Goal: Task Accomplishment & Management: Use online tool/utility

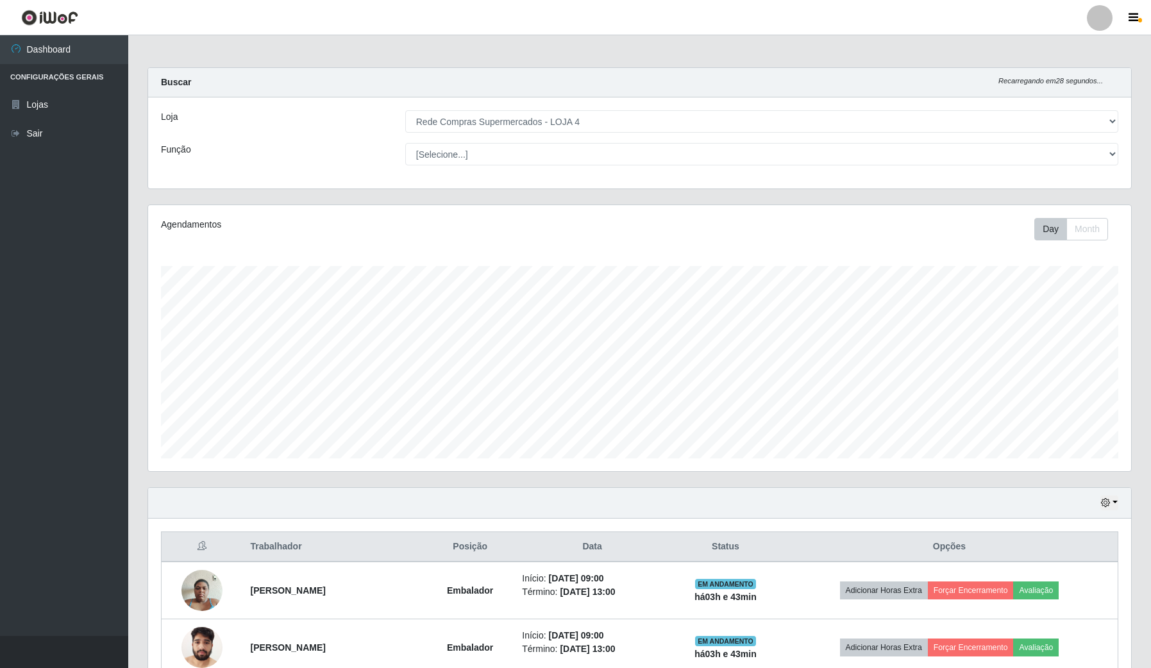
select select "159"
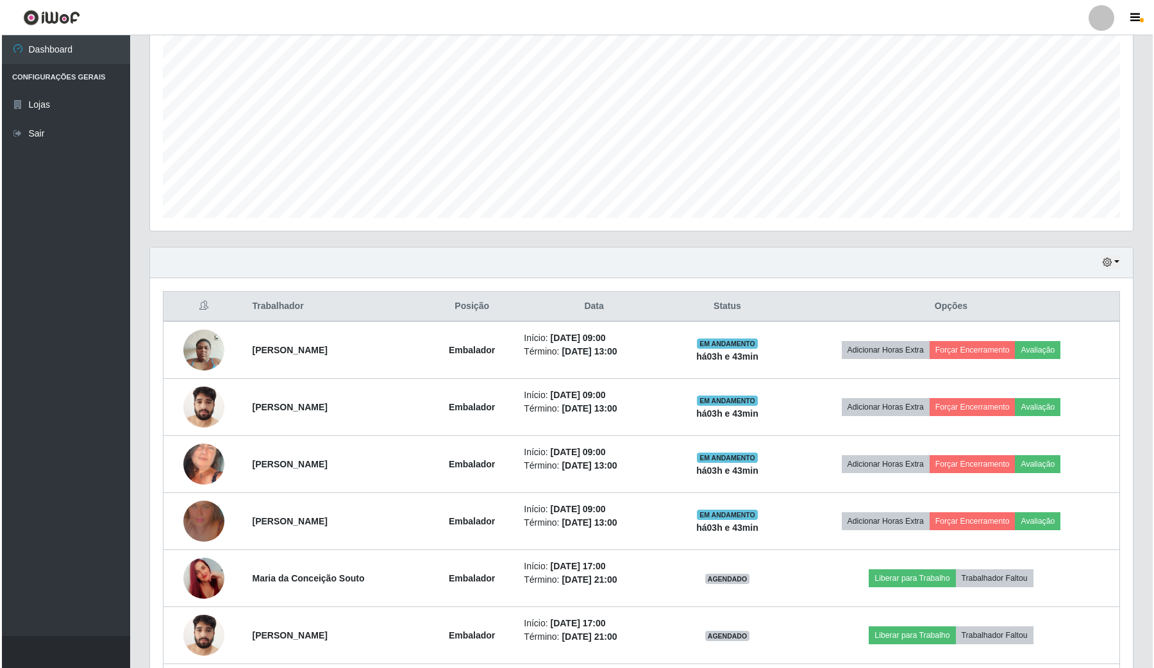
scroll to position [267, 983]
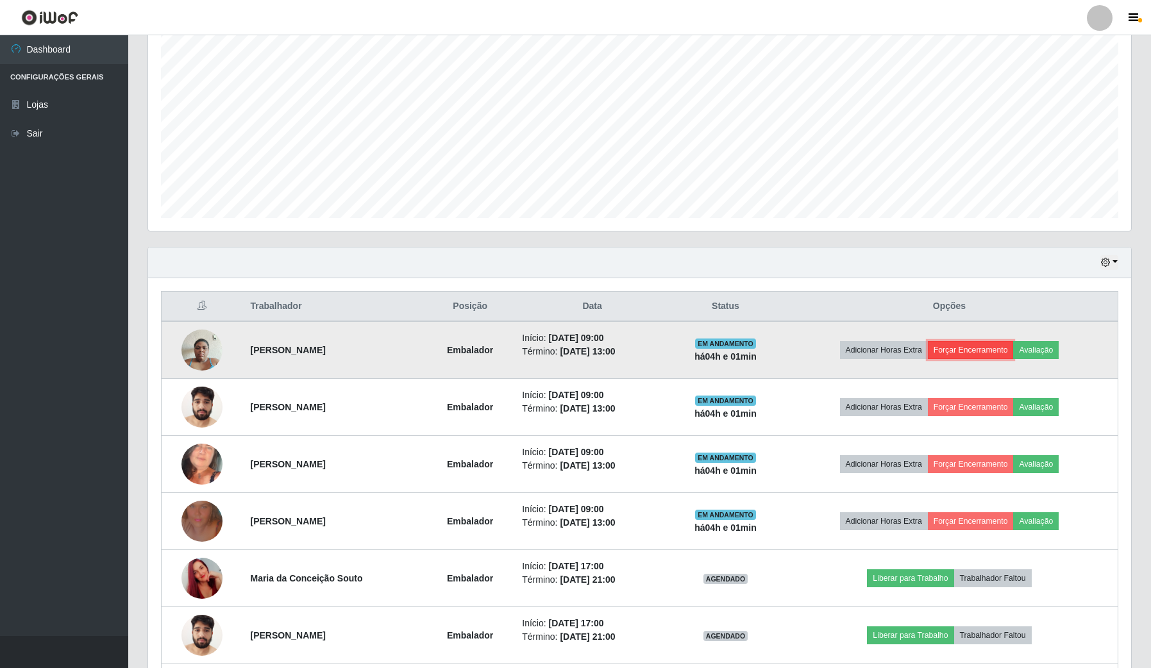
click at [1008, 347] on button "Forçar Encerramento" at bounding box center [971, 350] width 86 height 18
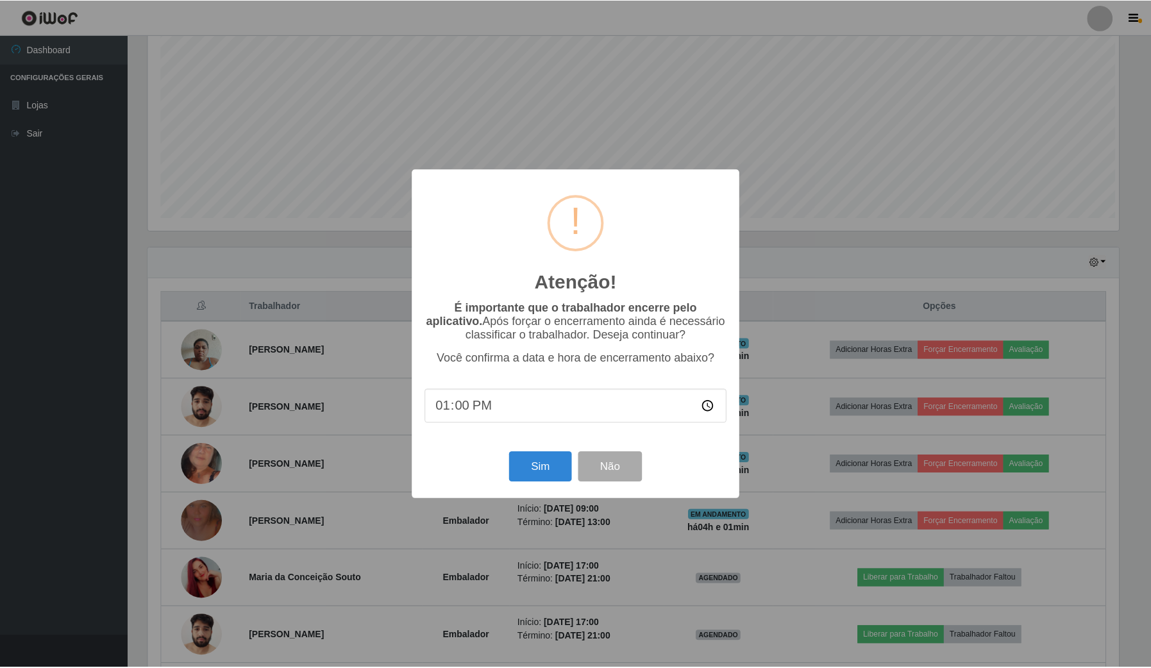
scroll to position [267, 974]
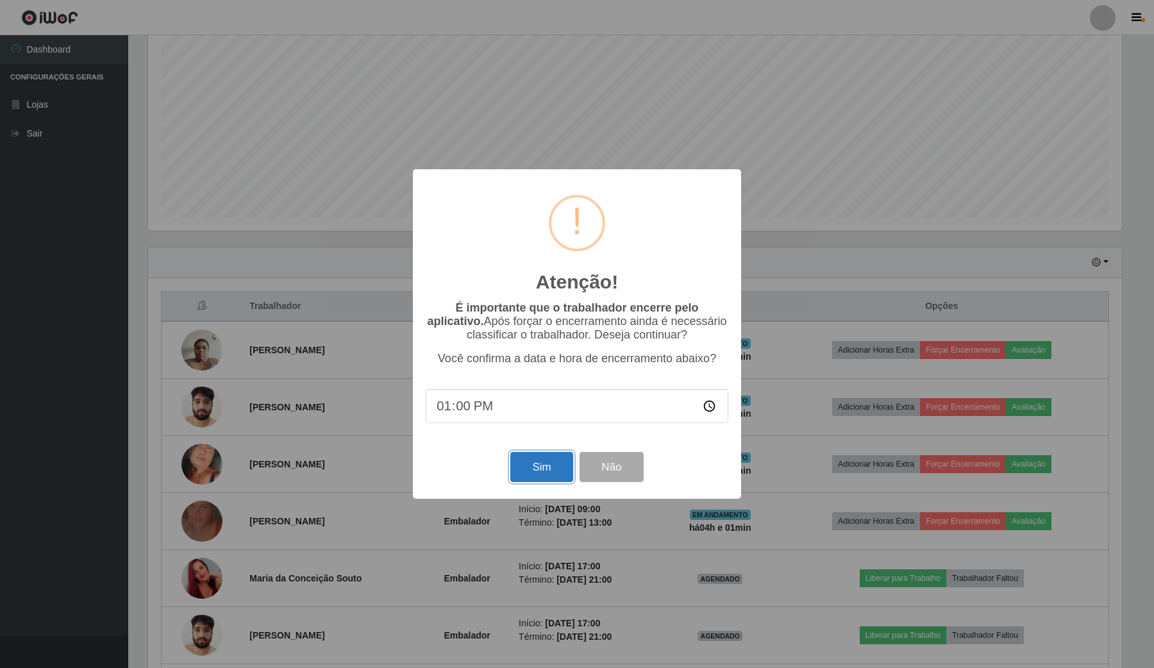
click at [548, 482] on button "Sim" at bounding box center [542, 467] width 62 height 30
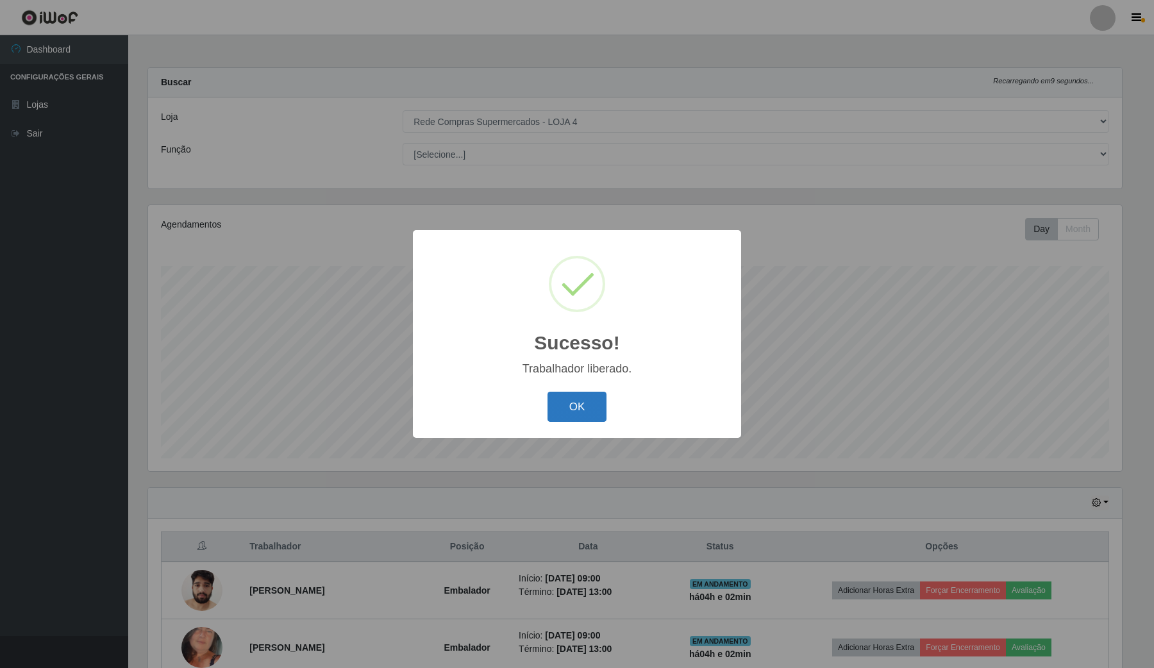
click at [605, 411] on button "OK" at bounding box center [578, 407] width 60 height 30
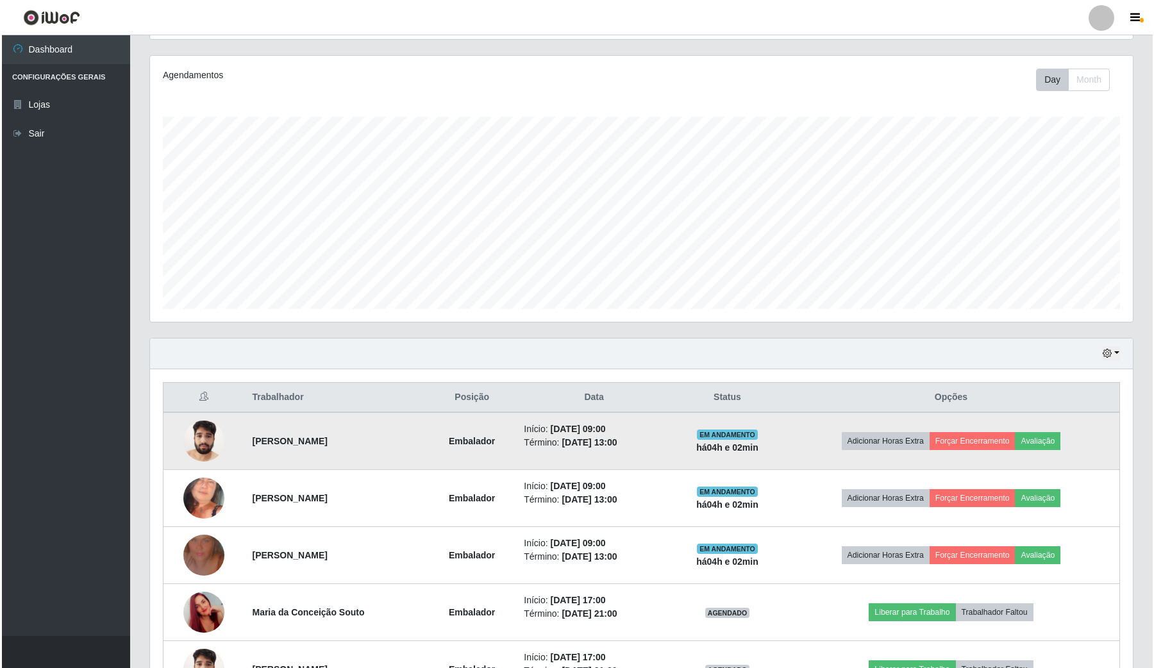
scroll to position [160, 0]
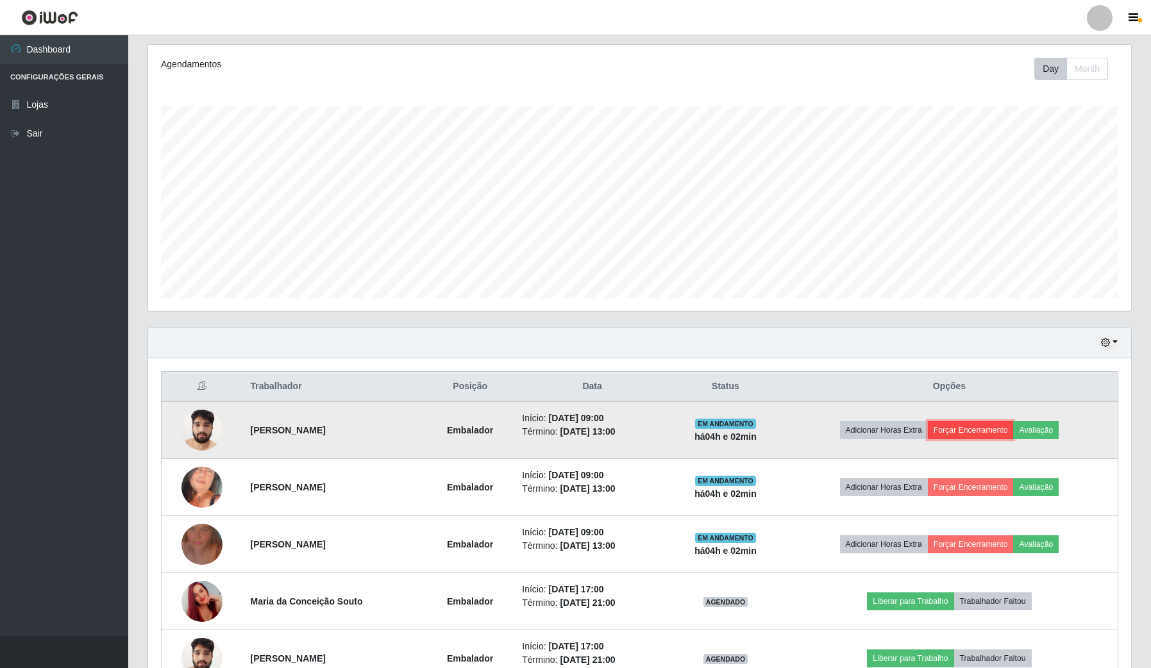
click at [973, 434] on button "Forçar Encerramento" at bounding box center [971, 430] width 86 height 18
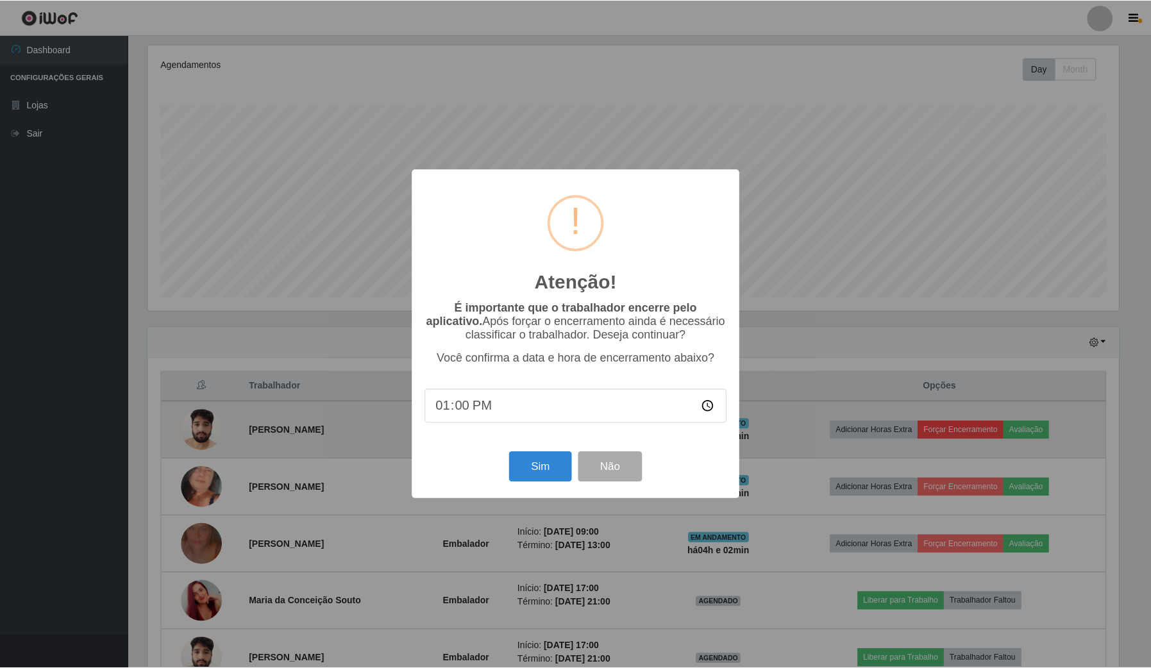
scroll to position [267, 974]
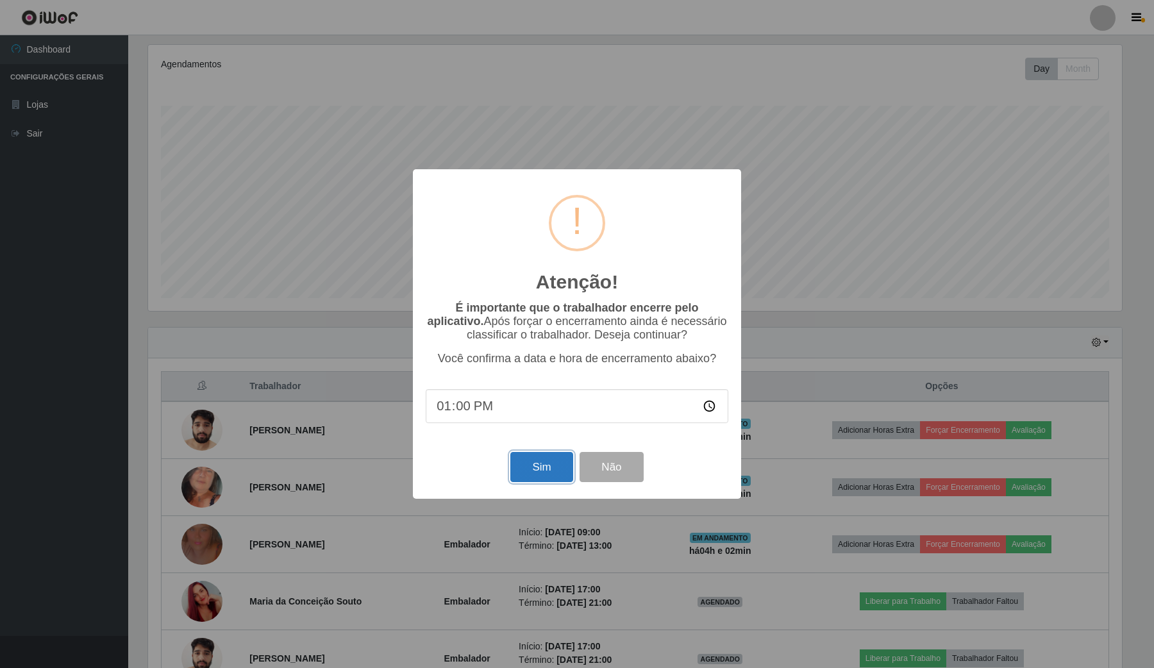
click at [530, 469] on button "Sim" at bounding box center [542, 467] width 62 height 30
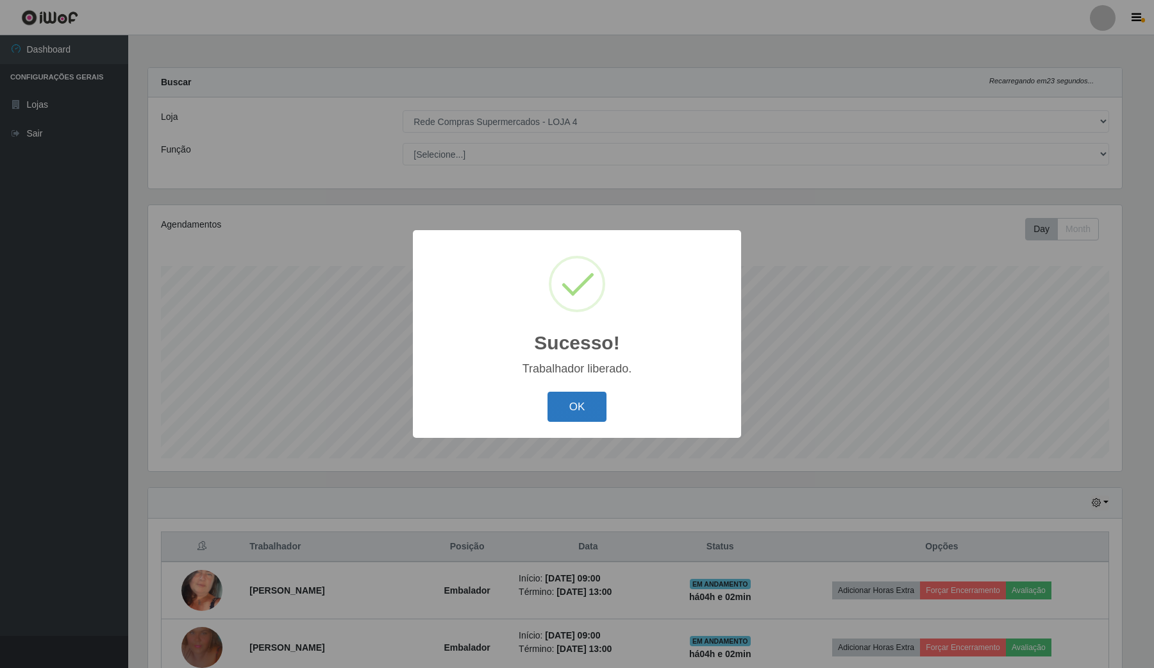
click at [591, 408] on button "OK" at bounding box center [578, 407] width 60 height 30
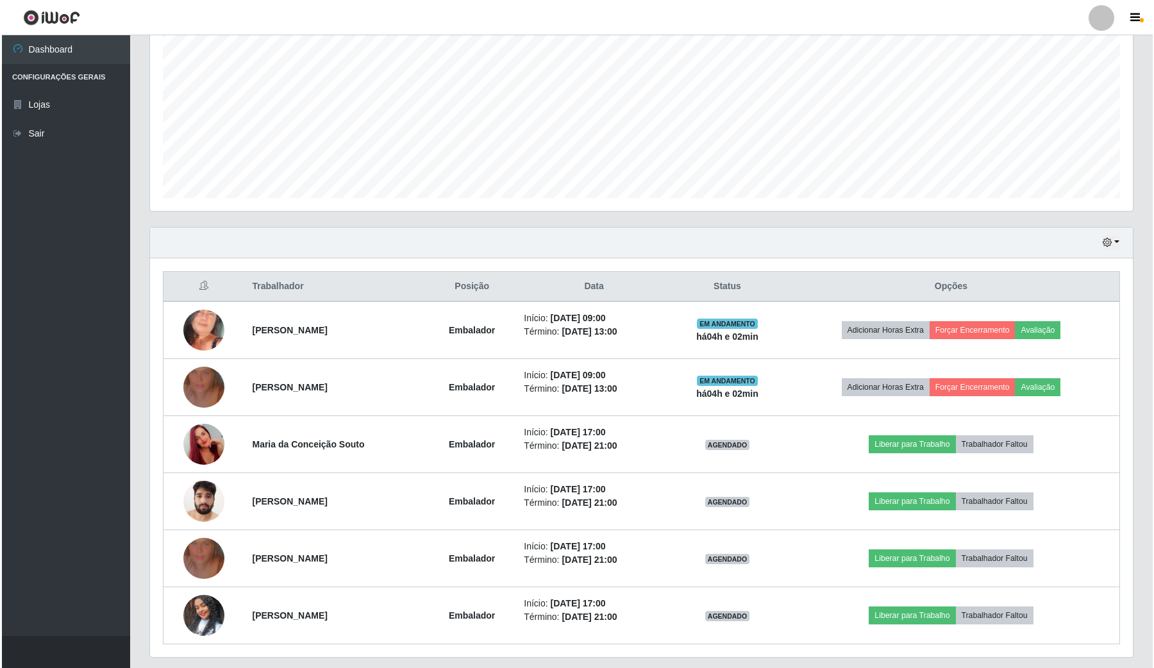
scroll to position [300, 0]
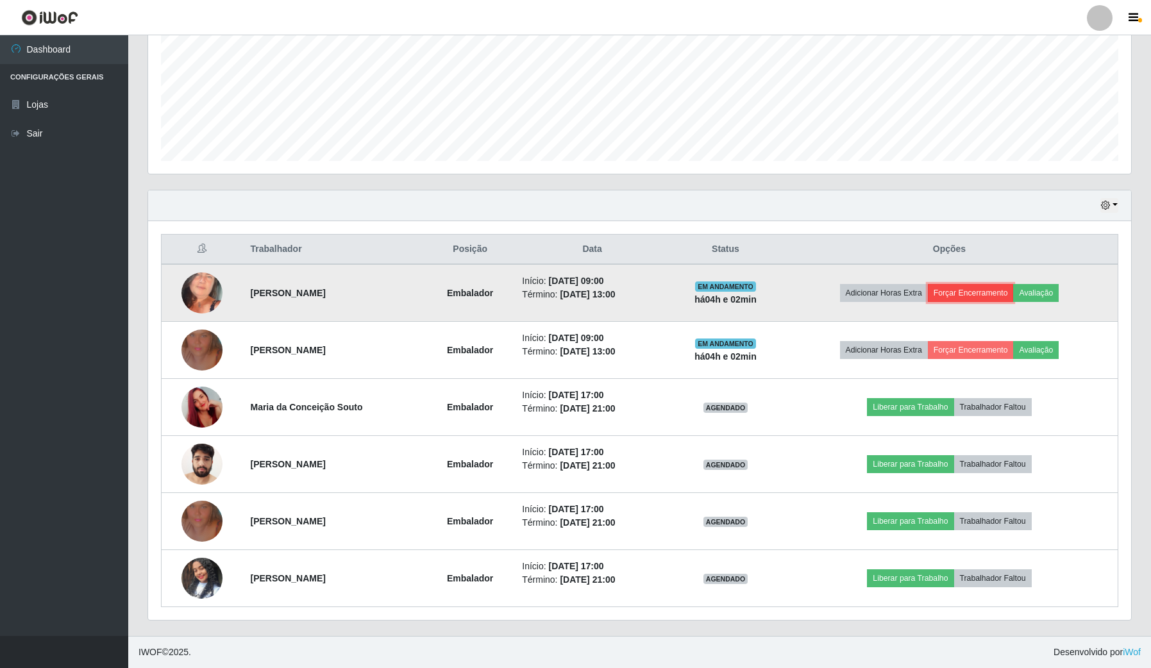
click at [972, 289] on button "Forçar Encerramento" at bounding box center [971, 293] width 86 height 18
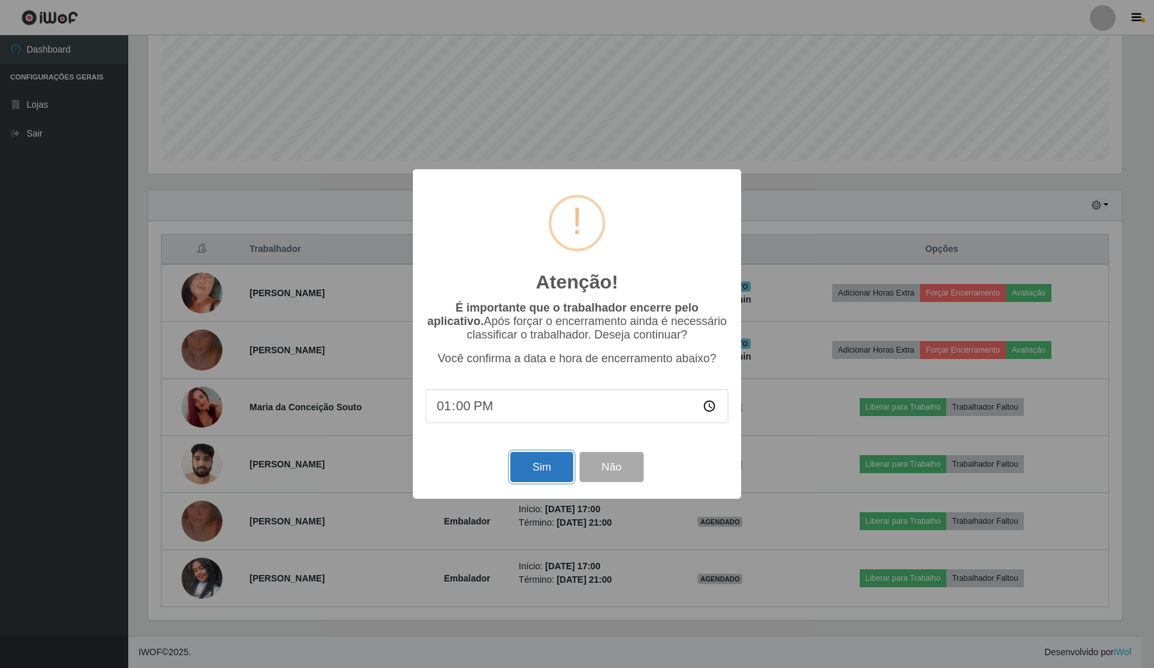
click at [521, 472] on button "Sim" at bounding box center [542, 467] width 62 height 30
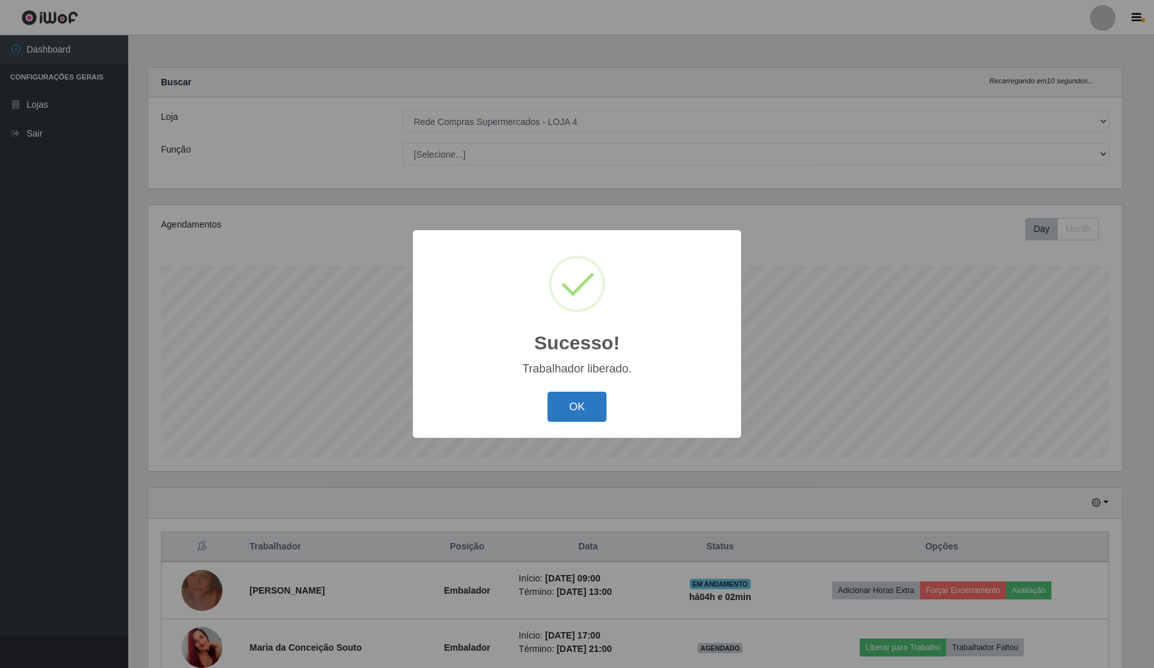
click at [565, 407] on button "OK" at bounding box center [578, 407] width 60 height 30
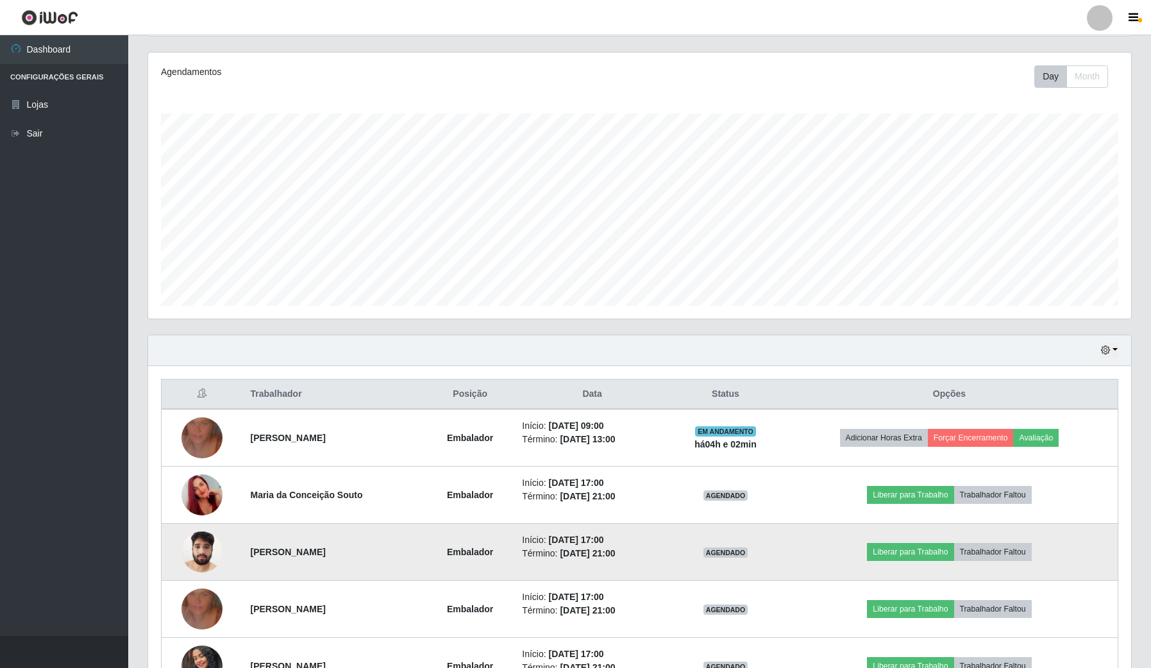
scroll to position [160, 0]
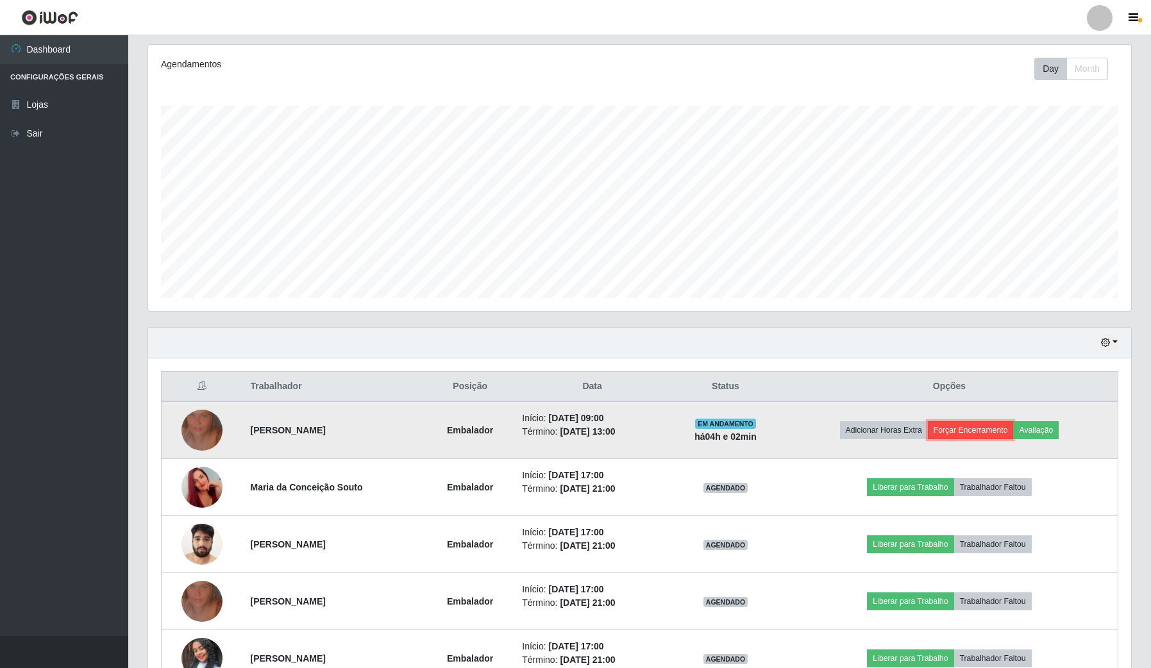
click at [951, 427] on button "Forçar Encerramento" at bounding box center [971, 430] width 86 height 18
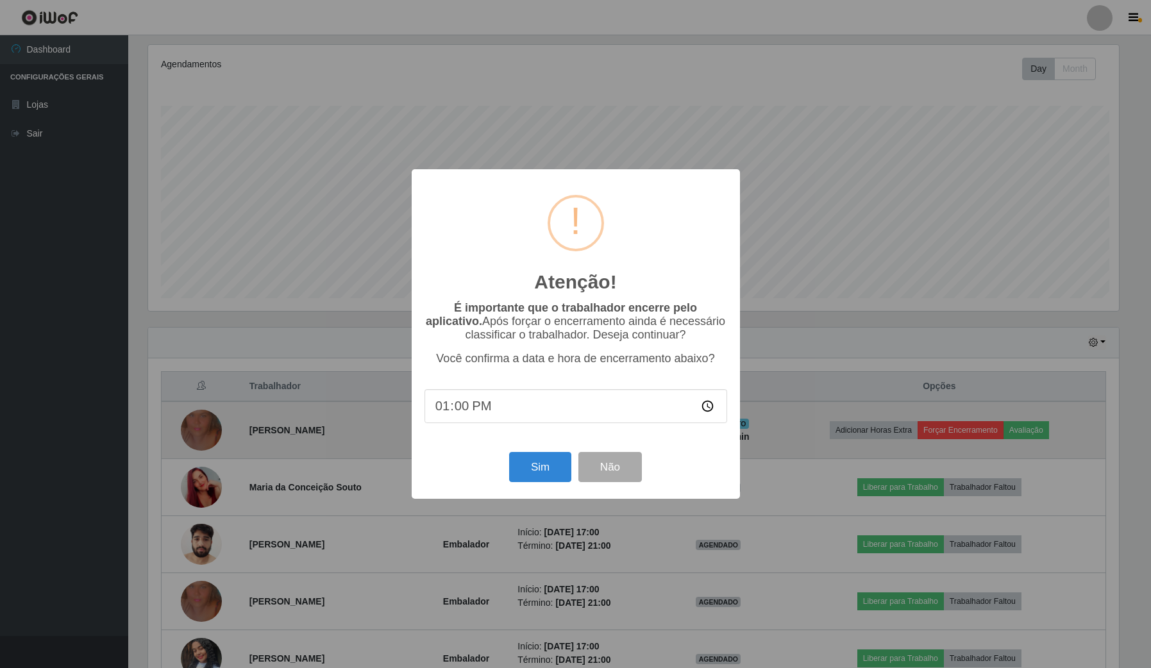
scroll to position [0, 0]
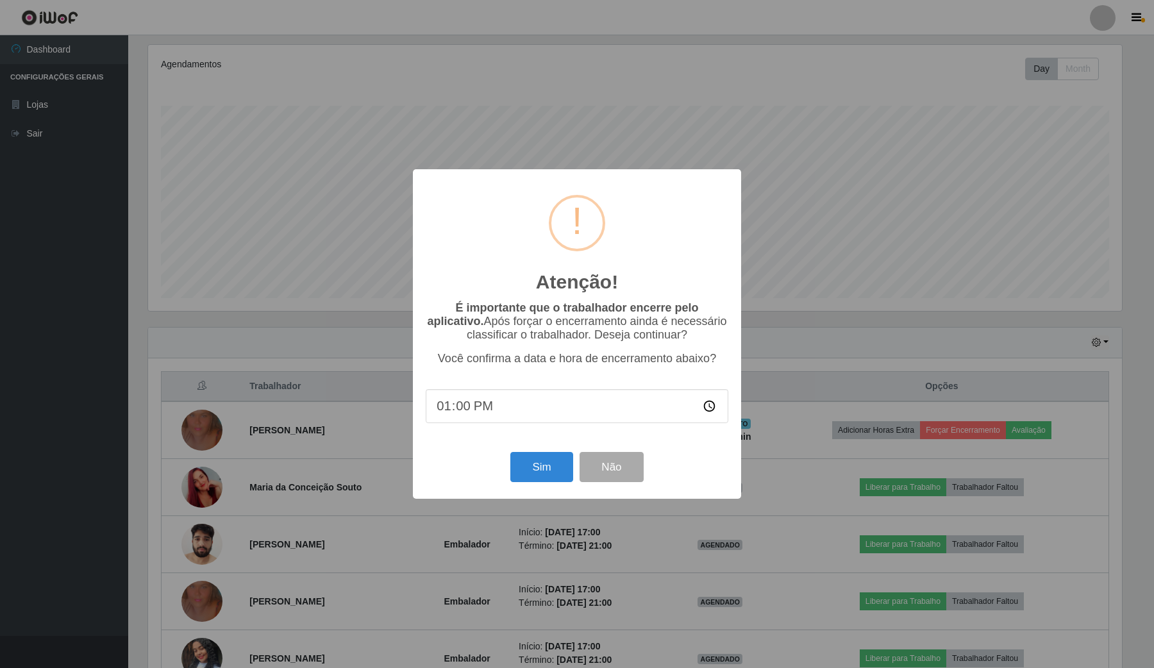
click at [530, 455] on div "Sim Não" at bounding box center [577, 467] width 303 height 37
click at [543, 480] on button "Sim" at bounding box center [542, 467] width 62 height 30
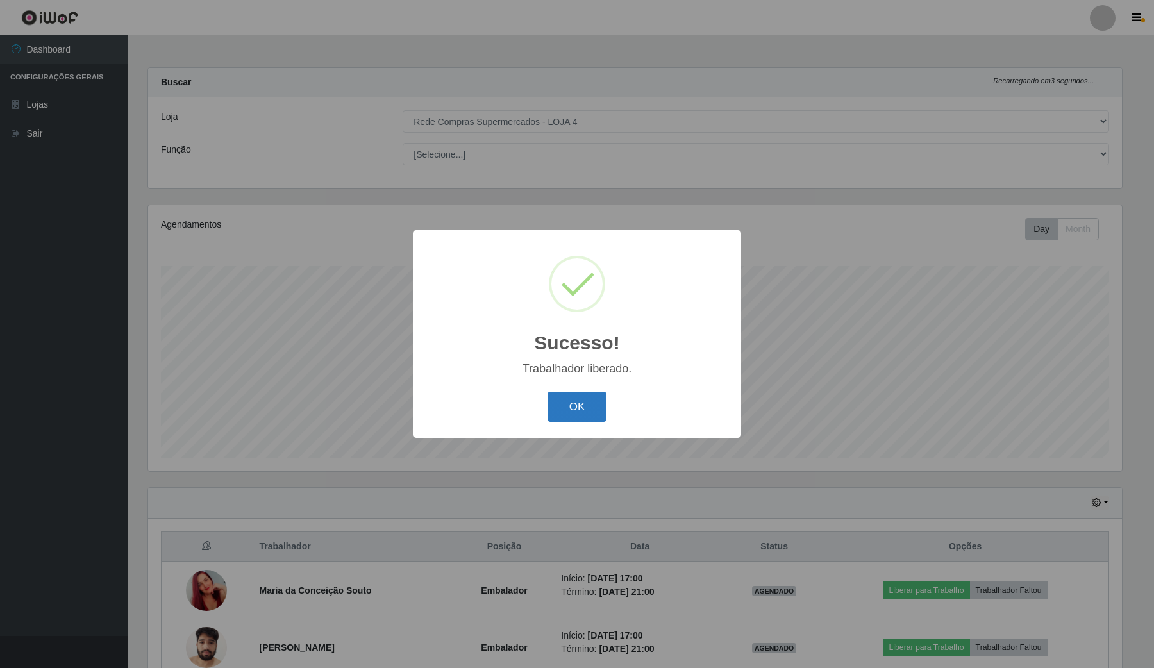
click at [592, 408] on button "OK" at bounding box center [578, 407] width 60 height 30
